Goal: Task Accomplishment & Management: Complete application form

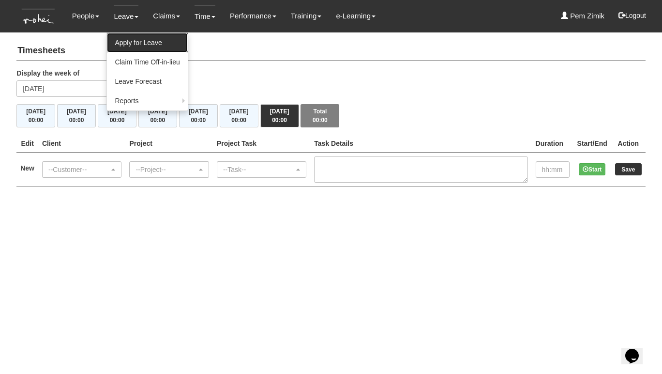
click at [126, 42] on link "Apply for Leave" at bounding box center [147, 42] width 80 height 19
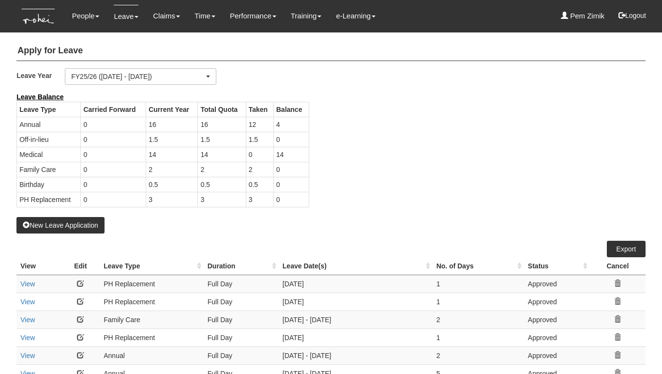
select select "50"
click at [65, 221] on button "New Leave Application" at bounding box center [60, 225] width 88 height 16
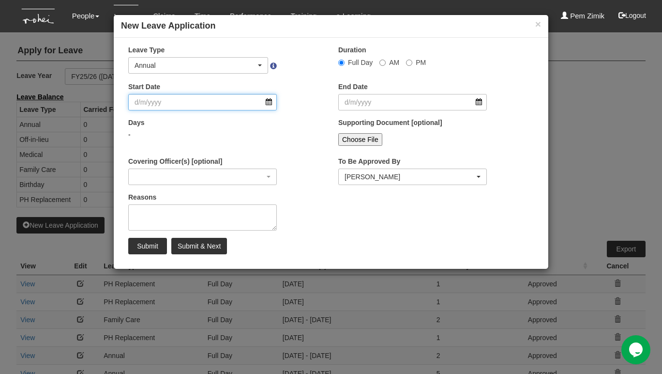
click at [269, 102] on input "Start Date" at bounding box center [202, 102] width 149 height 16
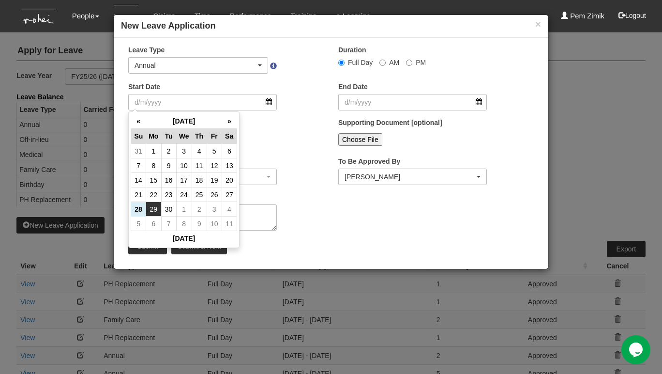
click at [150, 208] on td "29" at bounding box center [153, 209] width 15 height 15
type input "29/9/2025"
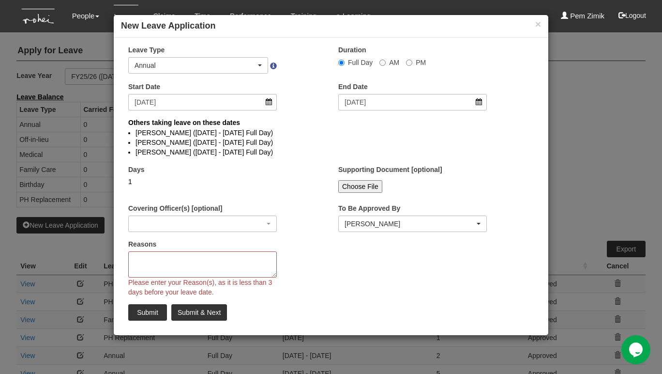
select select
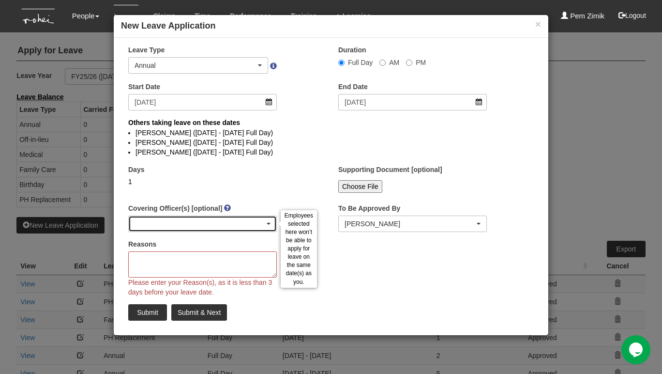
click at [259, 222] on div "button" at bounding box center [203, 223] width 148 height 15
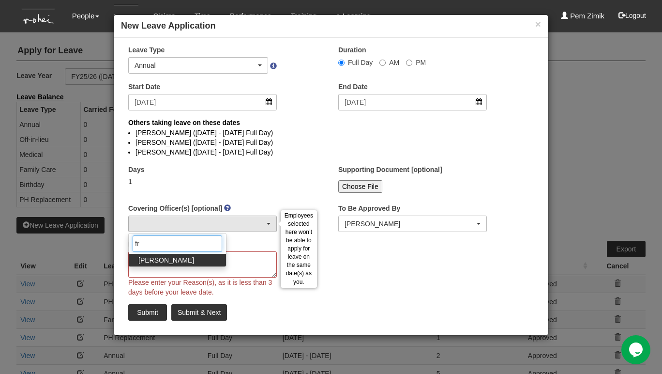
type input "fr"
click at [169, 261] on span "Franchette Briones" at bounding box center [166, 260] width 56 height 10
select select "730df1cc-8787-4848-9af9-79fc59d86e09"
click at [240, 259] on textarea "Reasons" at bounding box center [202, 264] width 149 height 26
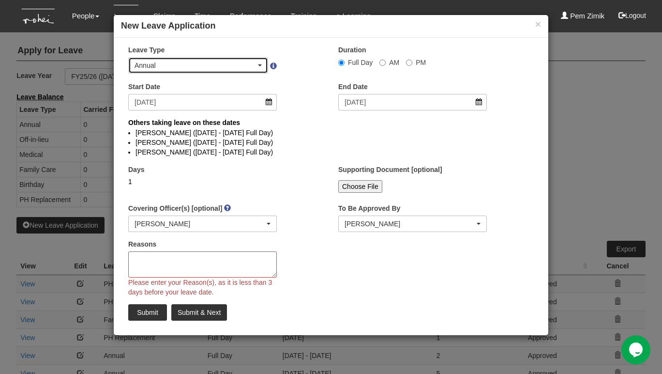
click at [258, 67] on div "Annual" at bounding box center [198, 65] width 127 height 10
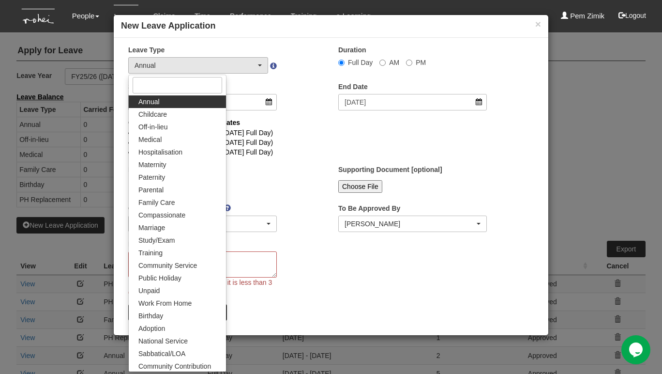
click at [281, 201] on div "× Leave Type Annual Childcare Off-in-lieu Medical Hospitalisation Maternity Pat…" at bounding box center [331, 186] width 435 height 283
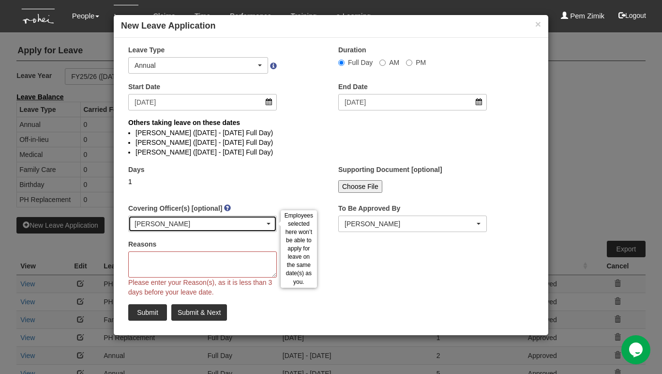
click at [269, 223] on span "button" at bounding box center [269, 224] width 4 height 2
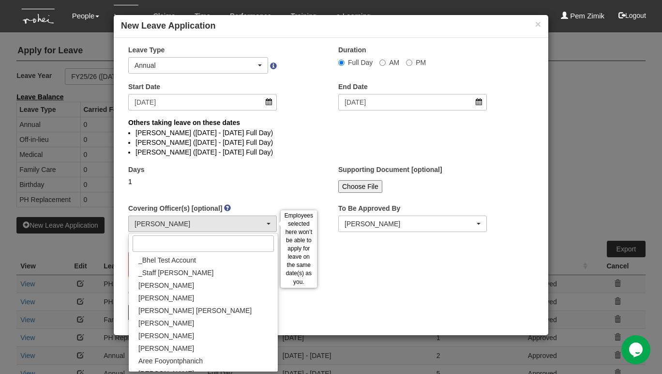
click at [452, 78] on div "Duration Full Day AM PM" at bounding box center [436, 63] width 210 height 37
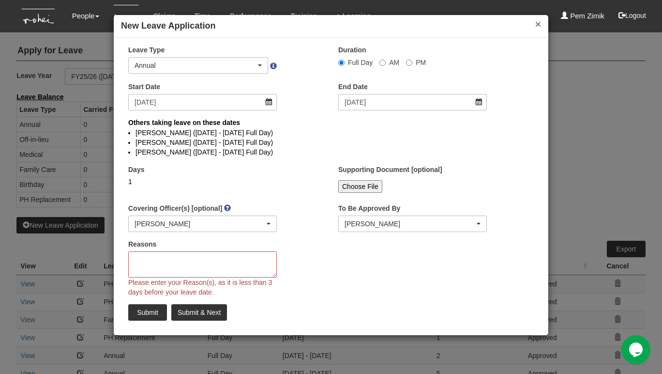
click at [536, 24] on button "×" at bounding box center [538, 24] width 6 height 10
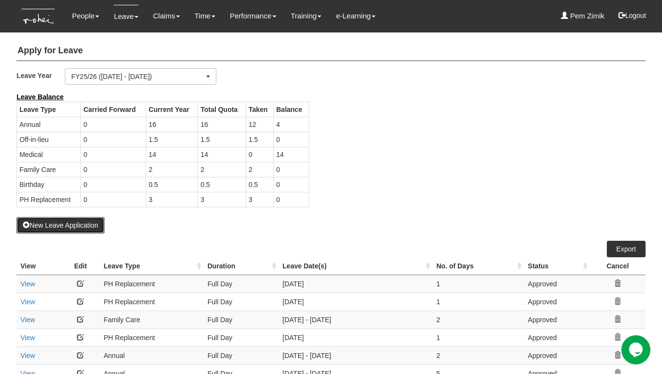
click at [60, 226] on button "New Leave Application" at bounding box center [60, 225] width 88 height 16
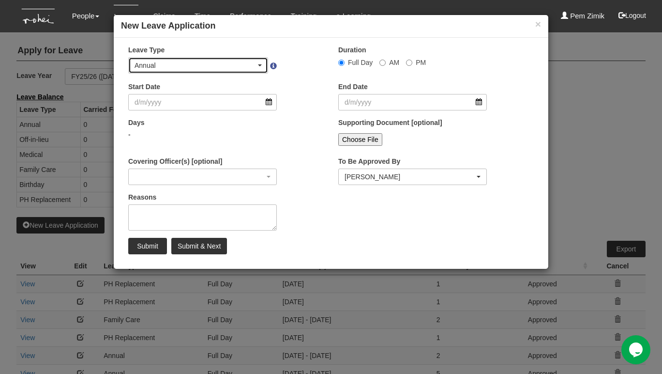
click at [261, 61] on div "Annual" at bounding box center [198, 65] width 127 height 10
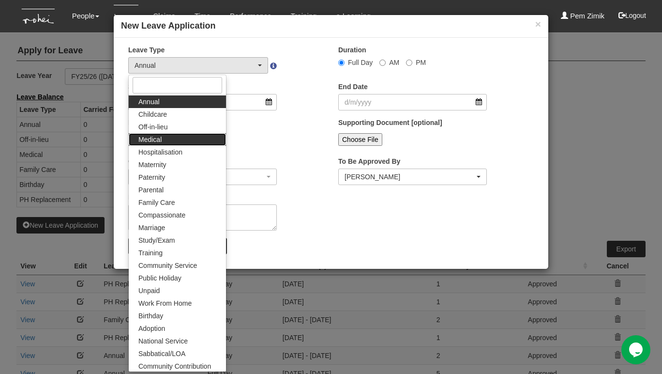
click at [169, 135] on link "Medical" at bounding box center [177, 139] width 97 height 13
select select "4"
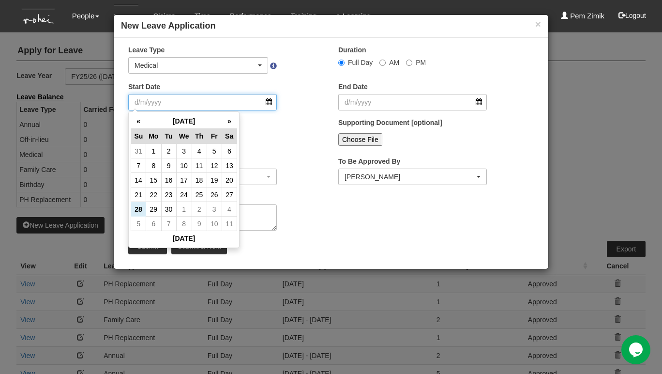
click at [271, 104] on input "Start Date" at bounding box center [202, 102] width 149 height 16
click at [156, 207] on td "29" at bounding box center [153, 209] width 15 height 15
type input "29/9/2025"
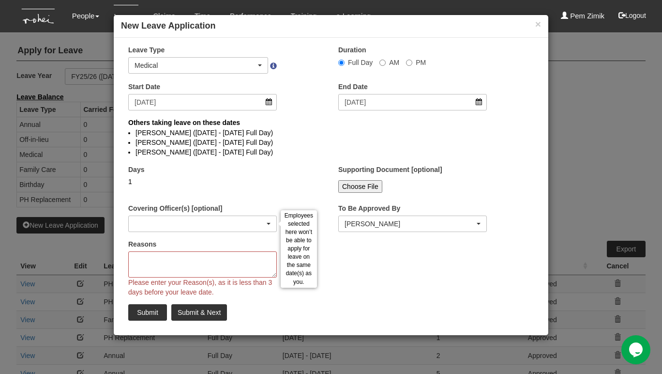
select select
click at [226, 224] on div "button" at bounding box center [203, 223] width 148 height 15
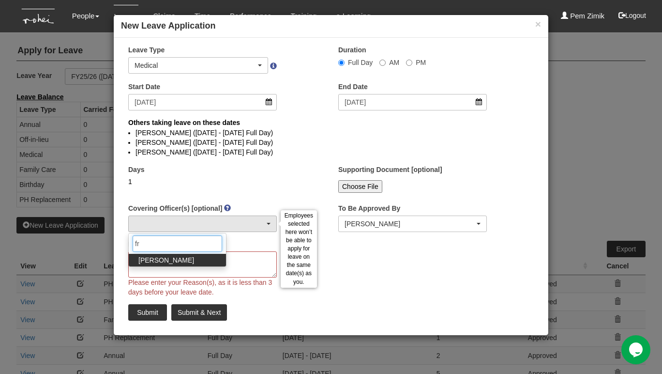
type input "fr"
click at [187, 259] on span "Franchette Briones" at bounding box center [166, 260] width 56 height 10
select select "730df1cc-8787-4848-9af9-79fc59d86e09"
click at [189, 259] on span "Franchette Briones" at bounding box center [166, 260] width 56 height 10
select select
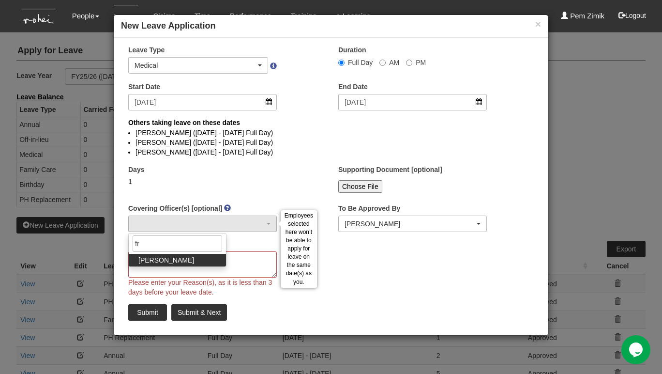
click at [378, 280] on div "× Leave Type Annual Childcare Off-in-lieu Medical Hospitalisation Maternity Pat…" at bounding box center [331, 186] width 435 height 283
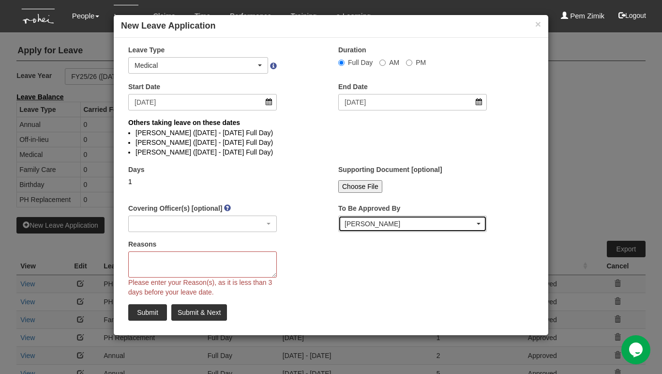
click at [392, 229] on div "Rachel Khoo" at bounding box center [413, 223] width 148 height 15
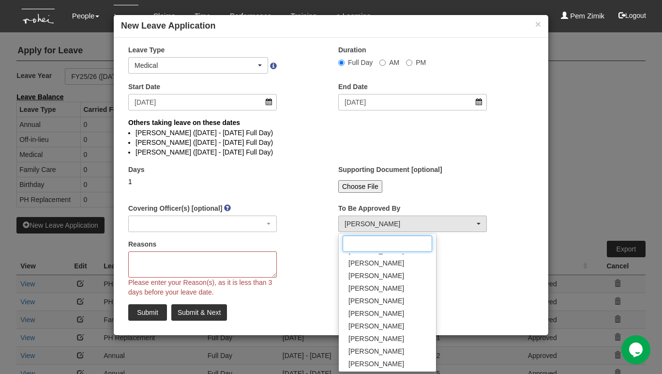
scroll to position [0, 0]
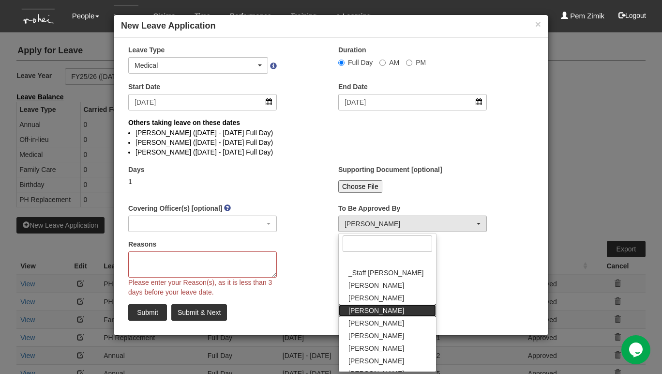
click at [366, 306] on span "Amanda Ho" at bounding box center [376, 310] width 56 height 10
select select "edb3de3f-770e-4307-a283-f606937ddba3"
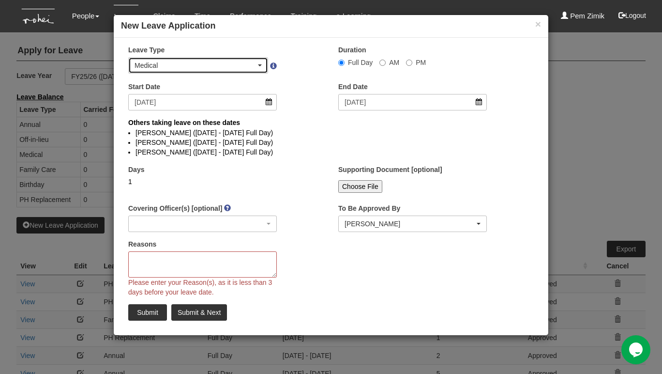
click at [260, 65] on span "button" at bounding box center [260, 65] width 4 height 2
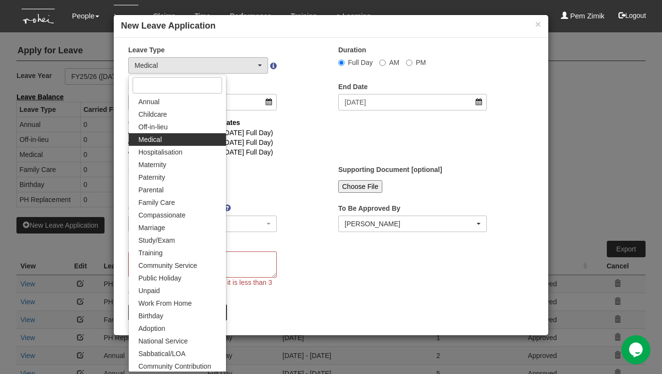
click at [159, 138] on span "Medical" at bounding box center [149, 140] width 23 height 10
select select "4"
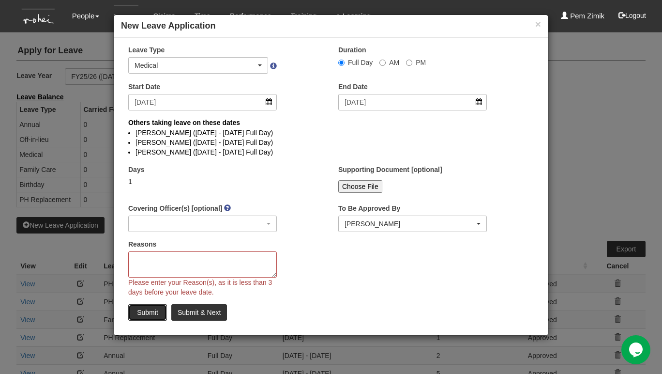
click at [139, 312] on input "Submit" at bounding box center [147, 312] width 39 height 16
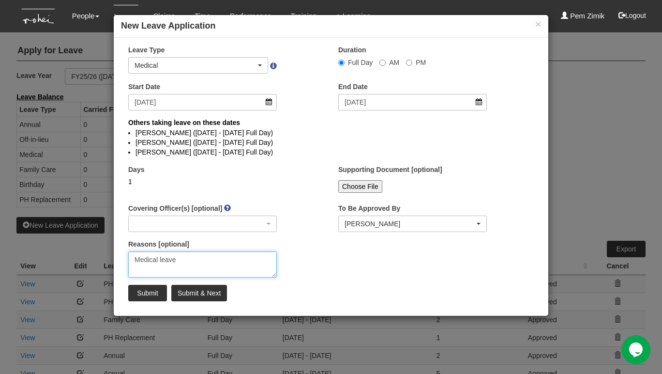
type textarea "Medical leave"
click at [147, 299] on input "Submit" at bounding box center [147, 293] width 39 height 16
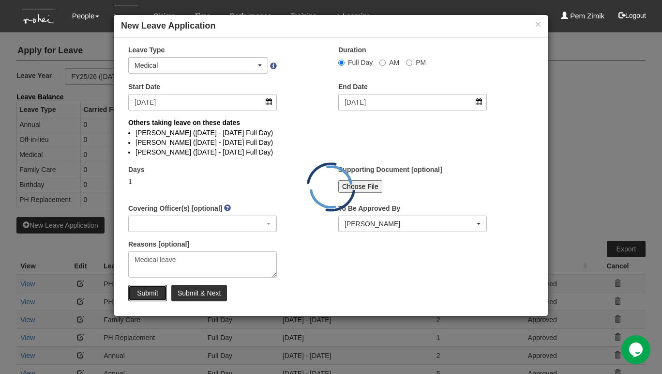
select select "1"
select select
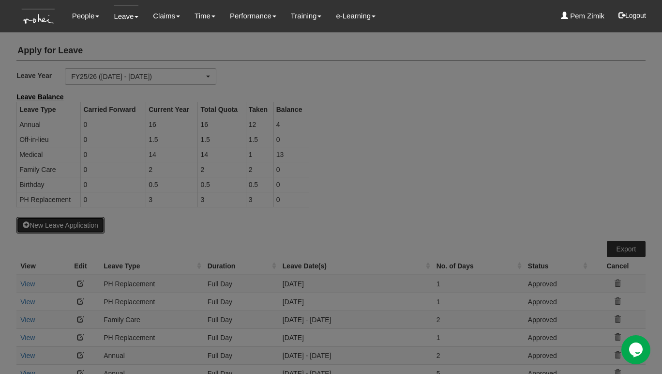
select select "50"
